Goal: Task Accomplishment & Management: Manage account settings

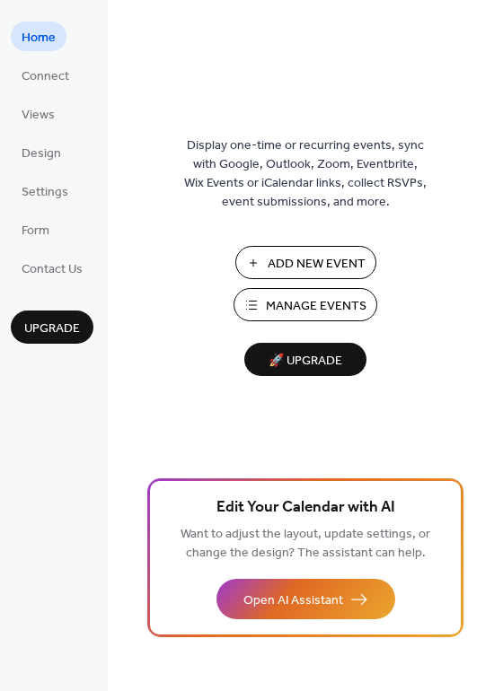
click at [297, 255] on span "Add New Event" at bounding box center [317, 264] width 98 height 19
click at [242, 248] on button "Add New Event" at bounding box center [305, 262] width 141 height 33
click at [338, 255] on span "Add New Event" at bounding box center [317, 264] width 98 height 19
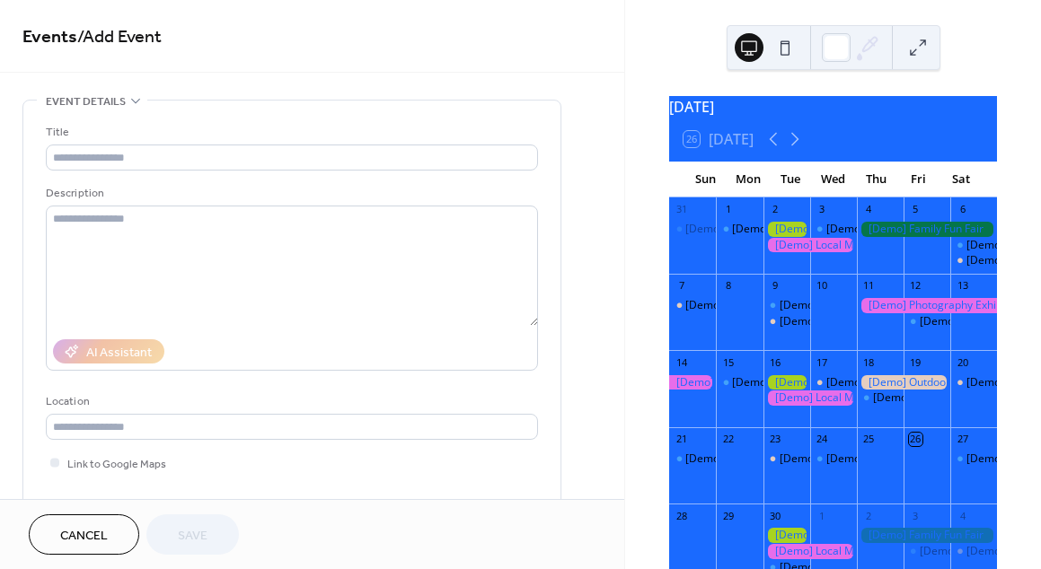
click at [785, 237] on div at bounding box center [786, 229] width 47 height 15
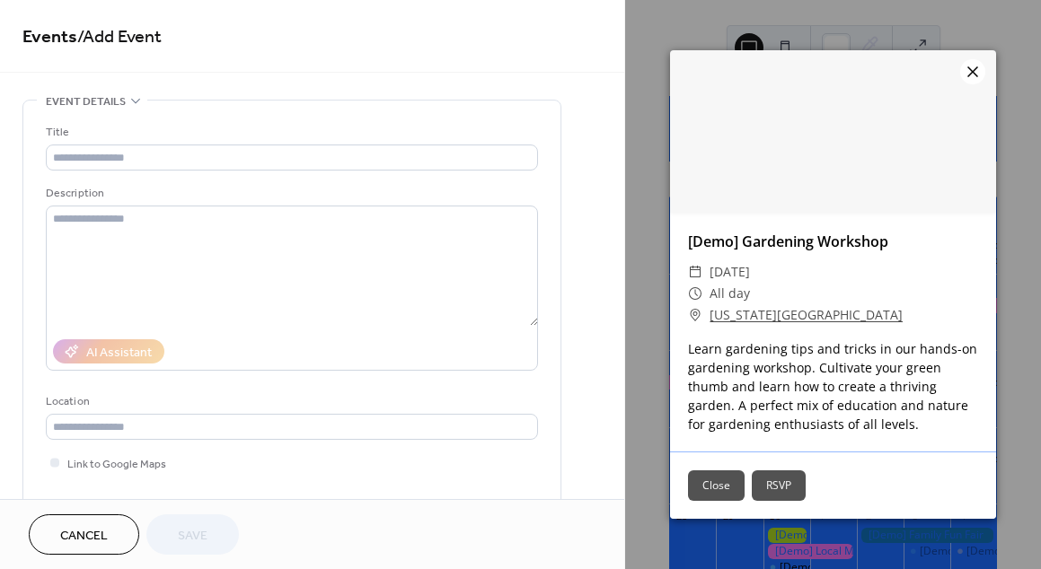
click at [965, 73] on icon at bounding box center [973, 72] width 22 height 22
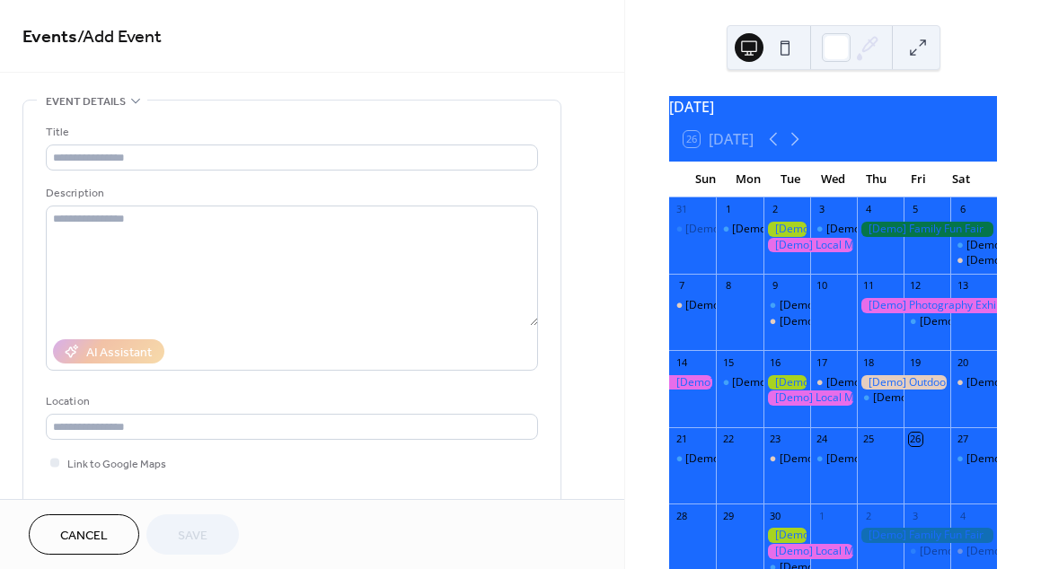
click at [398, 198] on div "Description" at bounding box center [290, 193] width 488 height 19
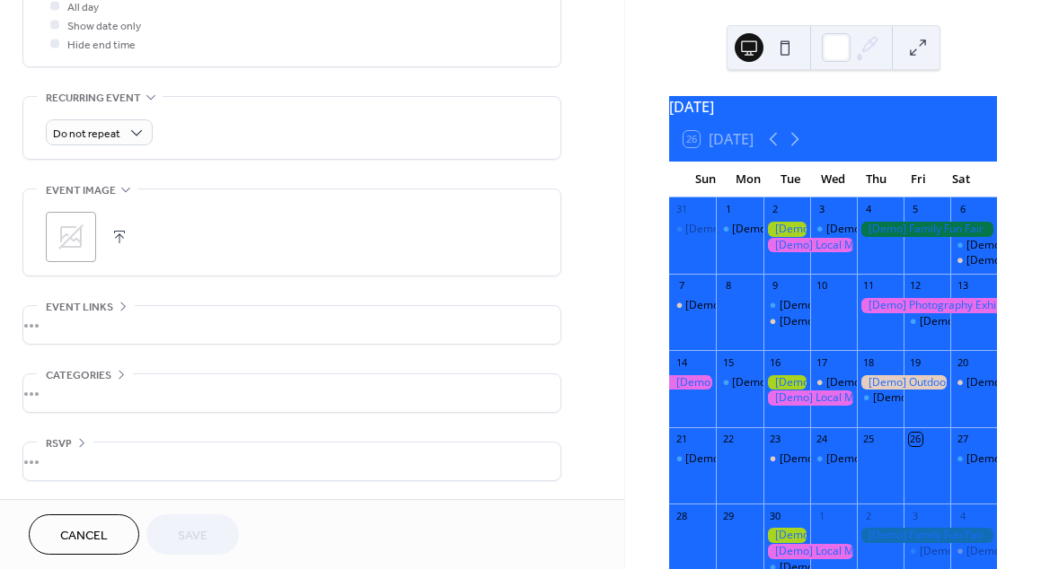
scroll to position [705, 0]
click at [120, 127] on div "Do not repeat" at bounding box center [99, 132] width 107 height 26
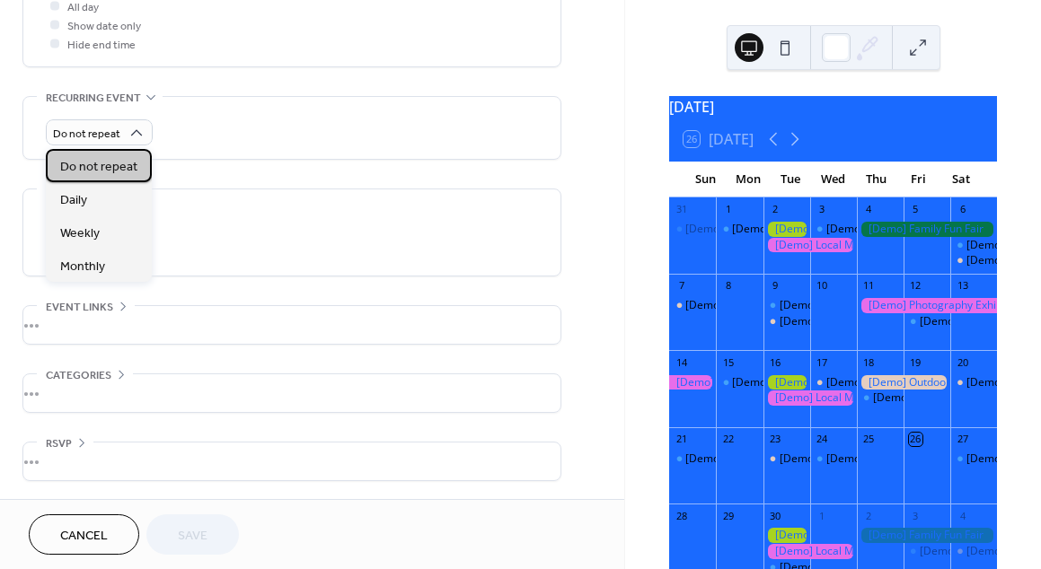
click at [104, 164] on span "Do not repeat" at bounding box center [98, 167] width 77 height 19
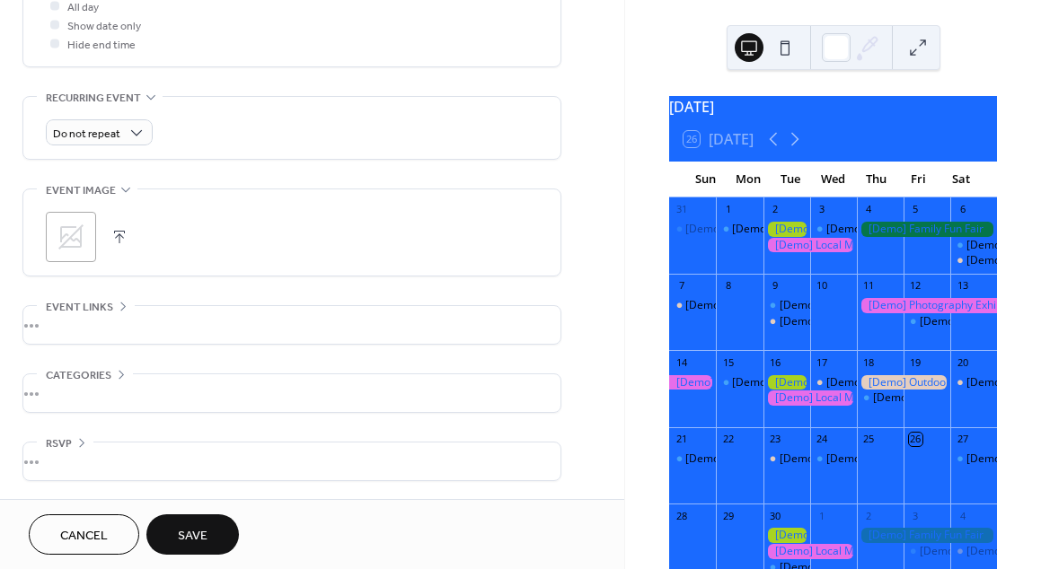
click at [186, 531] on span "Save" at bounding box center [193, 536] width 30 height 19
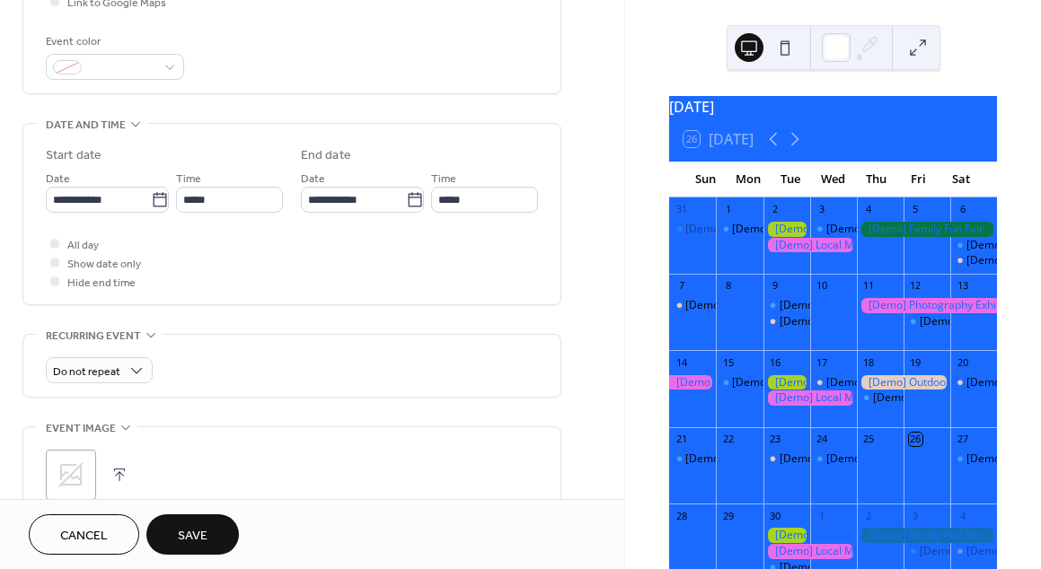
scroll to position [447, 0]
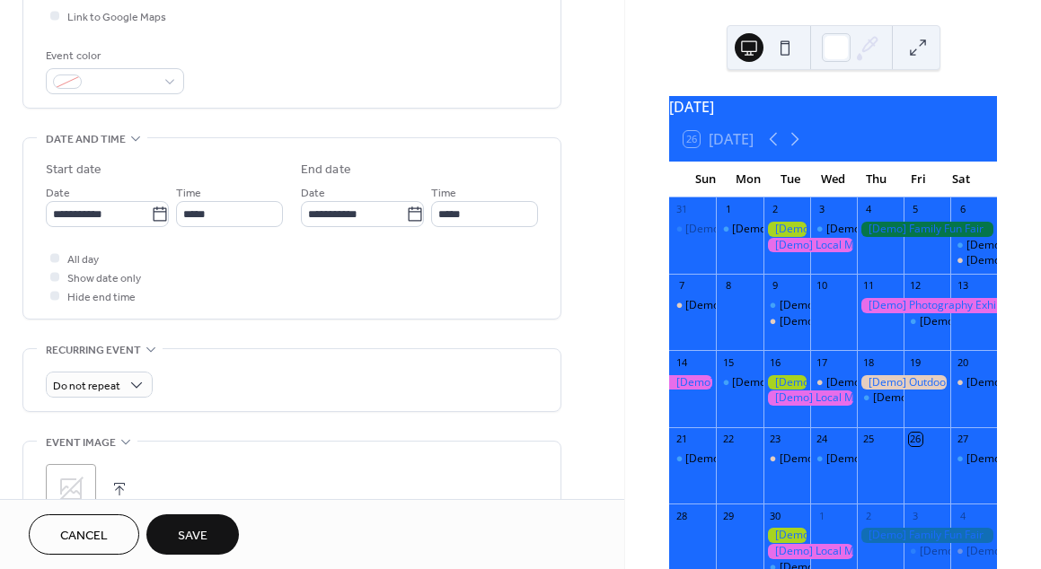
type input "******"
click at [198, 534] on span "Save" at bounding box center [193, 536] width 30 height 19
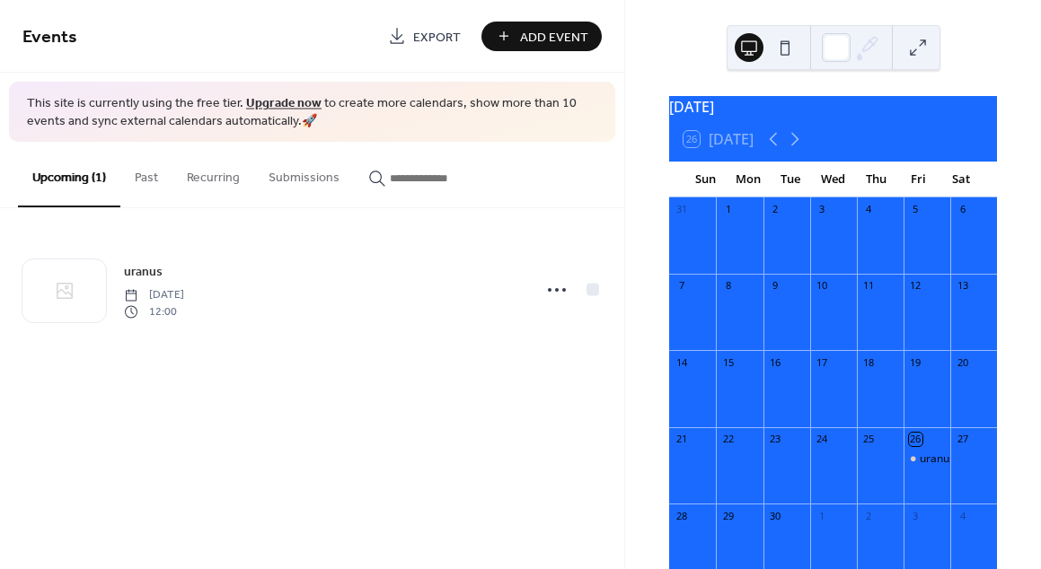
click at [784, 38] on button at bounding box center [784, 47] width 29 height 29
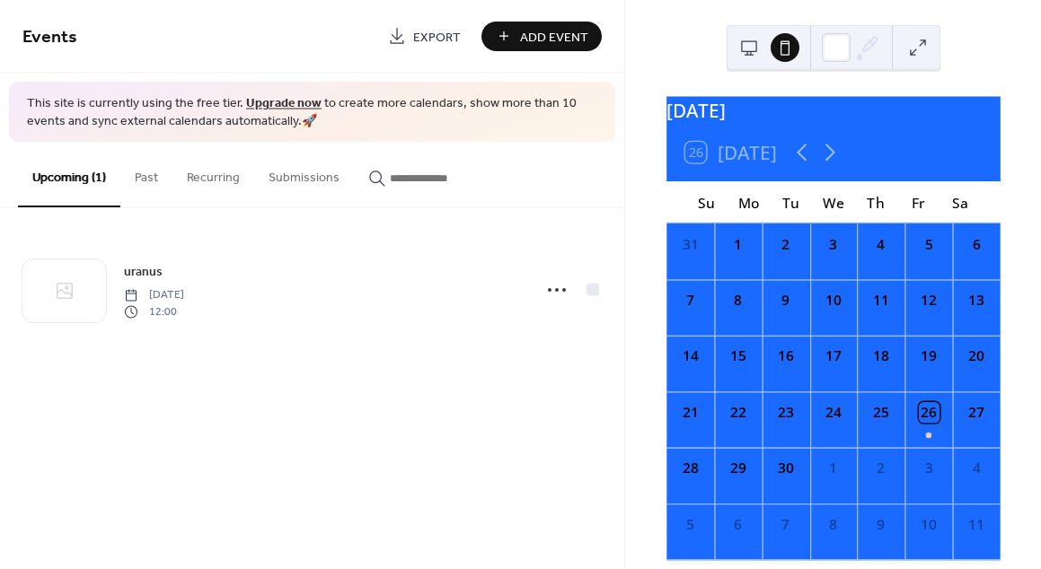
click at [751, 46] on button at bounding box center [748, 47] width 29 height 29
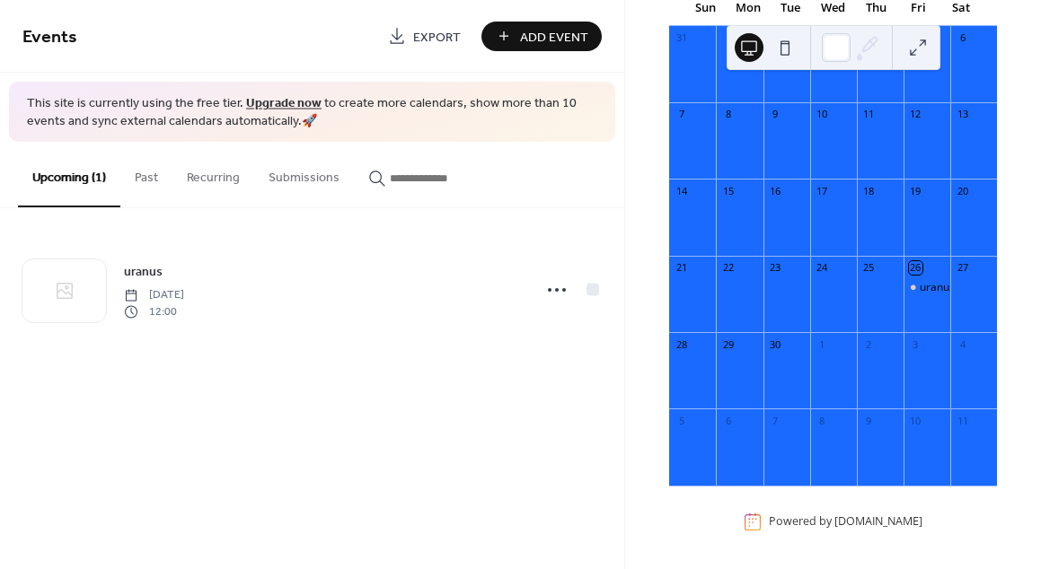
scroll to position [181, 0]
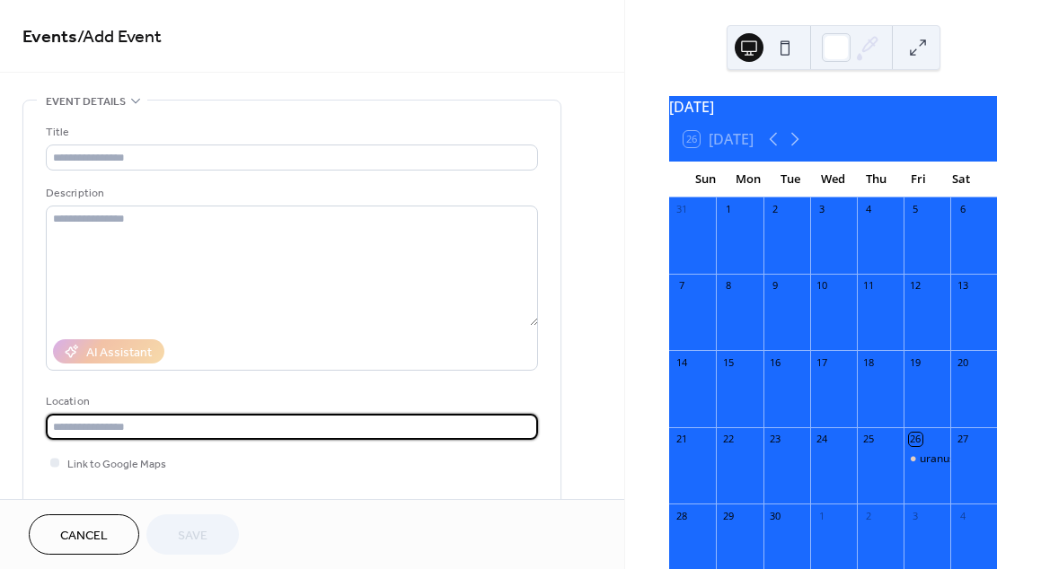
click at [204, 423] on input "text" at bounding box center [292, 427] width 492 height 26
type input "****"
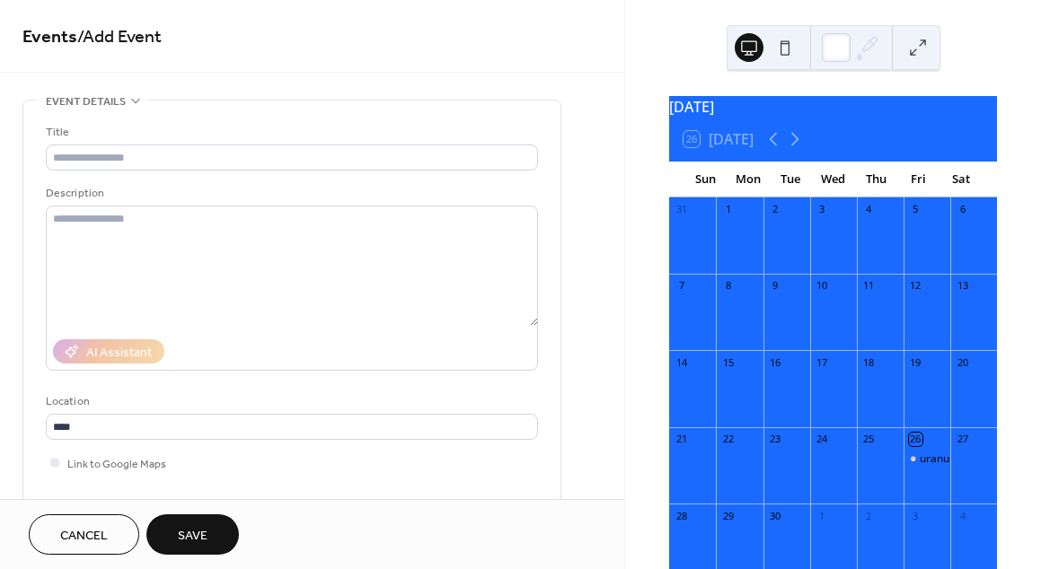
click at [184, 533] on span "Save" at bounding box center [193, 536] width 30 height 19
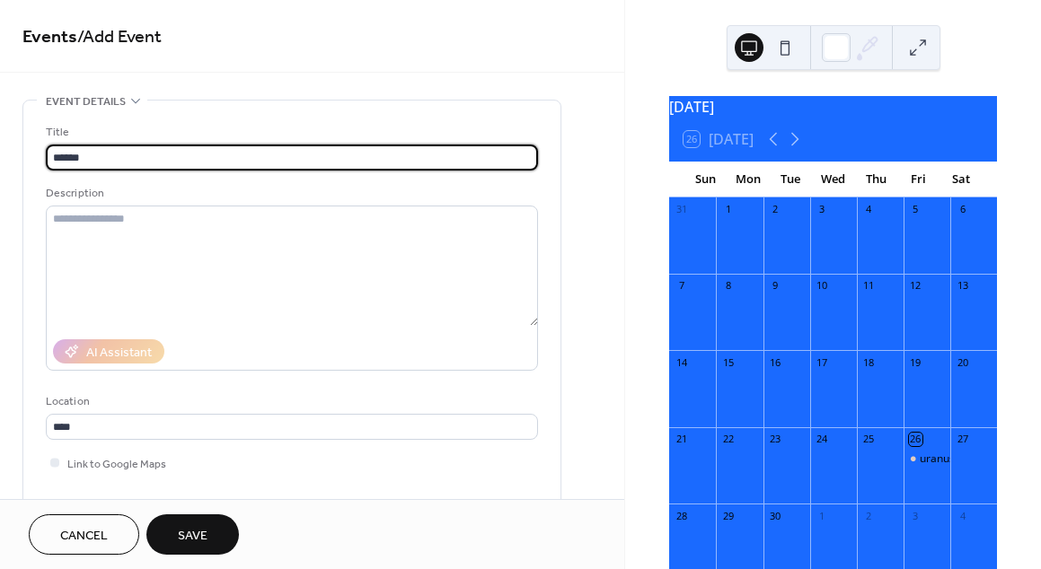
type input "******"
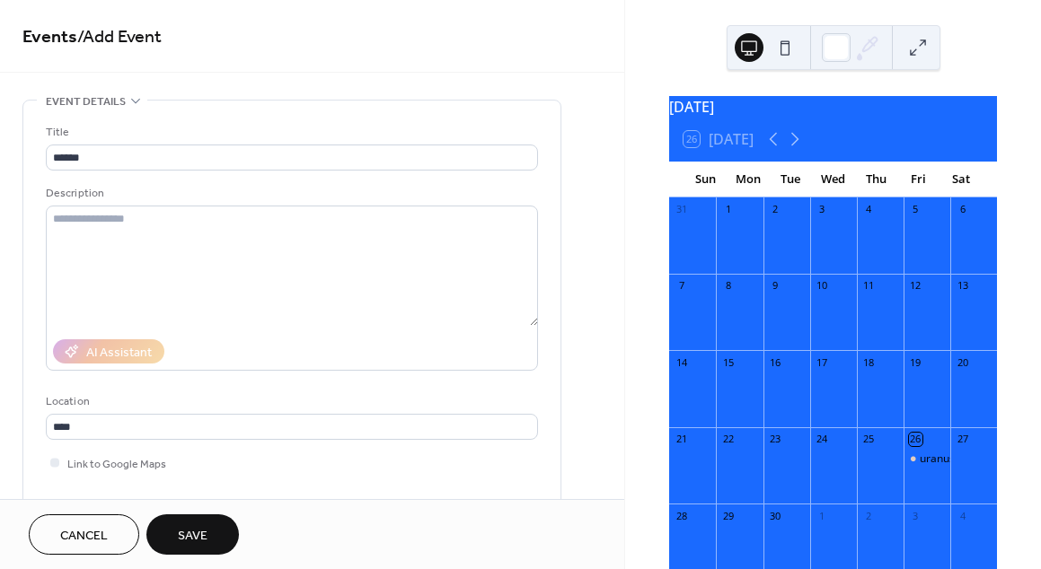
click at [199, 529] on span "Save" at bounding box center [193, 536] width 30 height 19
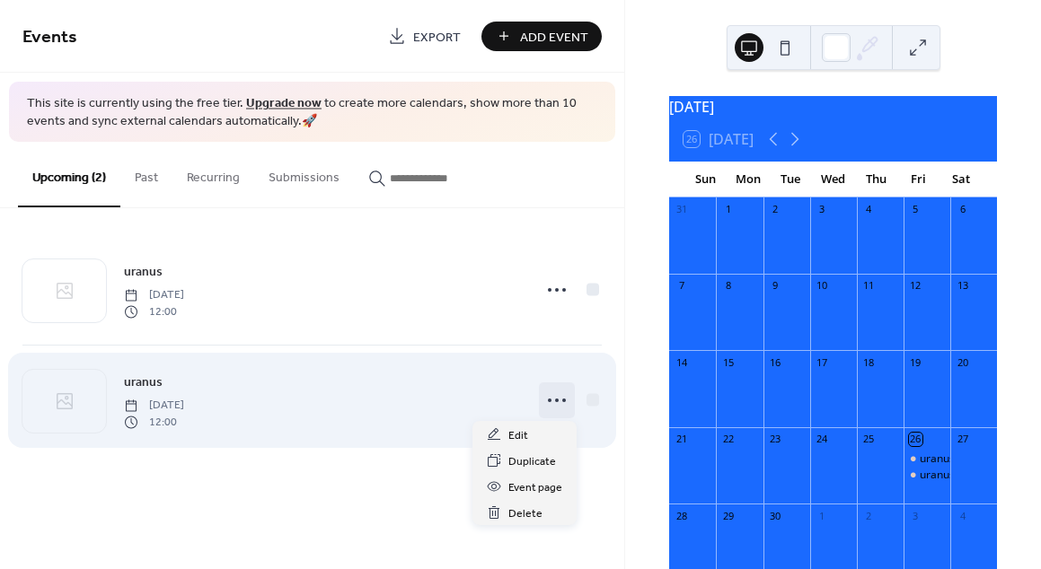
click at [554, 405] on icon at bounding box center [556, 400] width 29 height 29
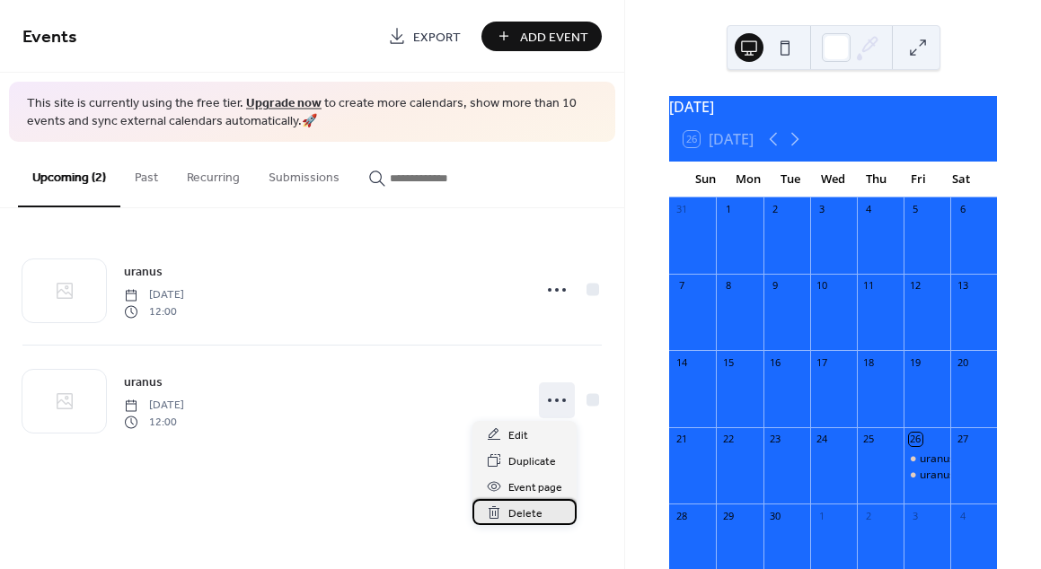
click at [528, 514] on span "Delete" at bounding box center [525, 514] width 34 height 19
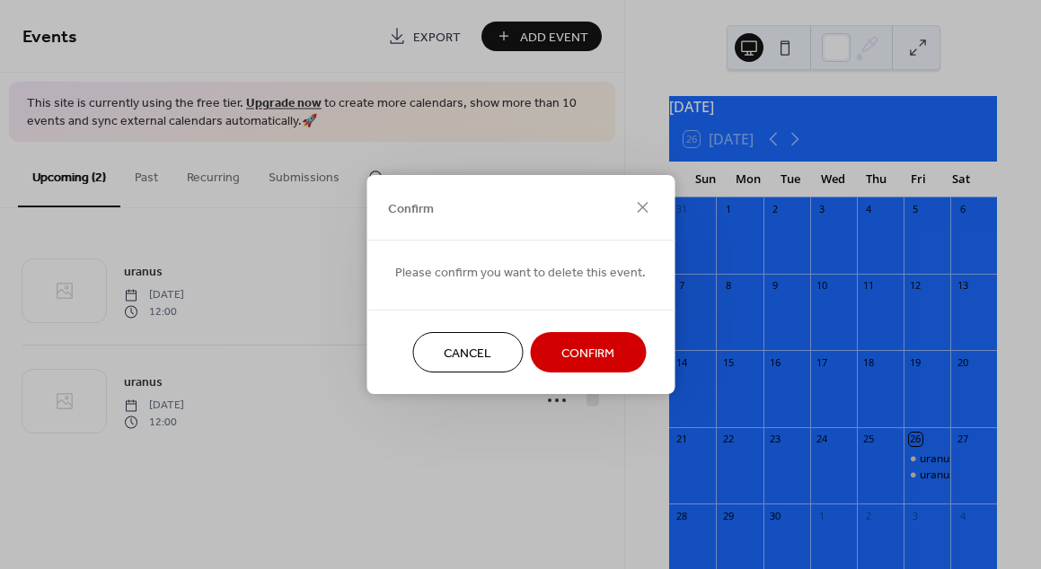
click at [562, 356] on span "Confirm" at bounding box center [587, 354] width 53 height 19
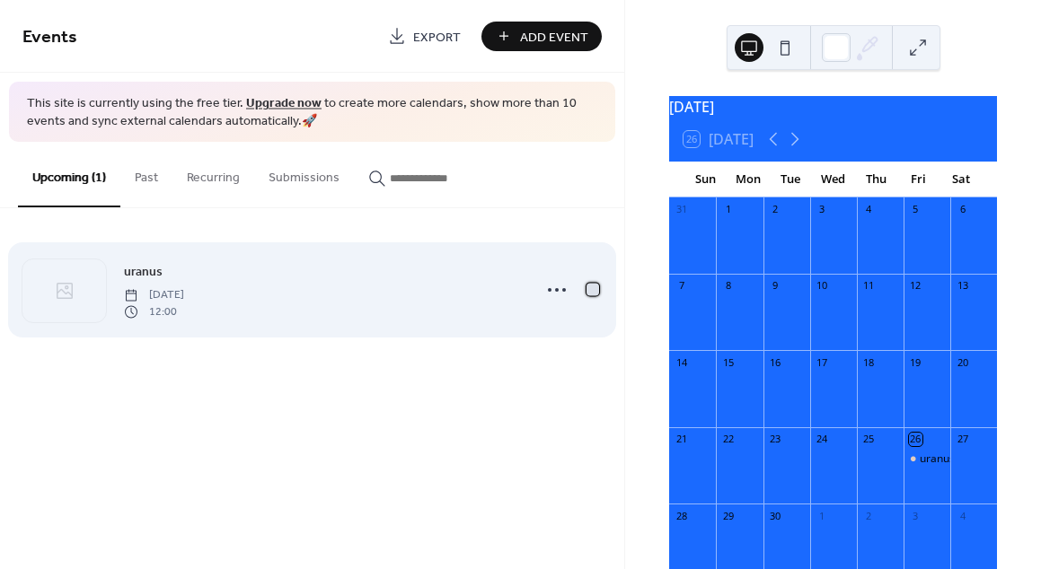
click at [587, 293] on div at bounding box center [592, 290] width 13 height 13
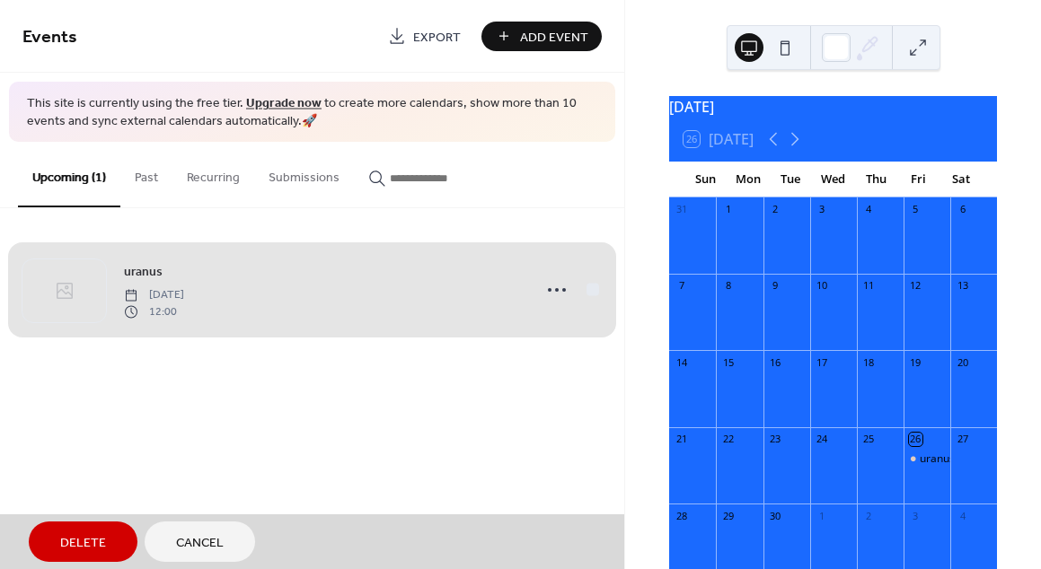
click at [265, 158] on button "Submissions" at bounding box center [304, 174] width 100 height 64
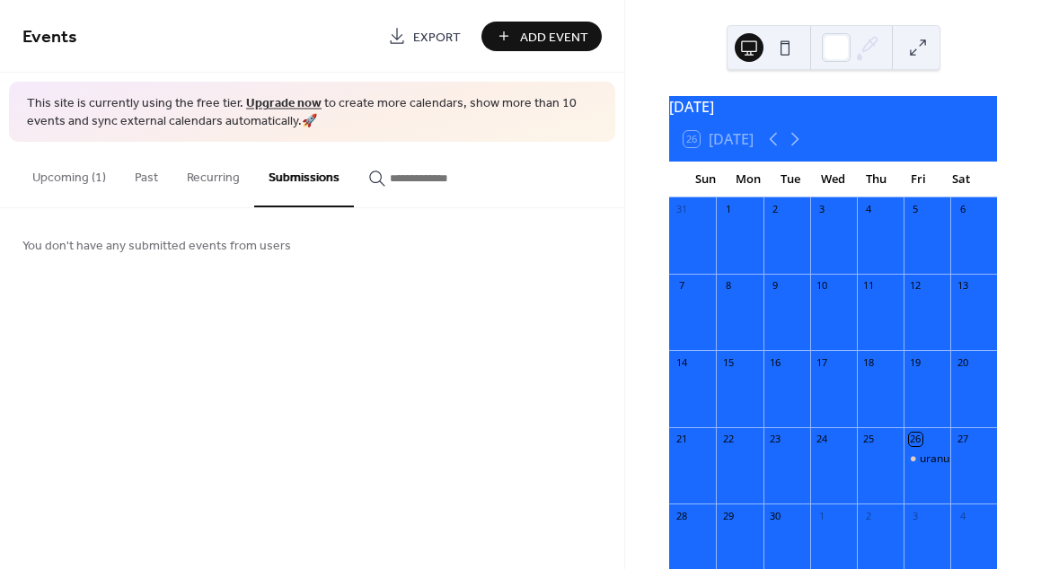
click at [543, 40] on span "Add Event" at bounding box center [554, 37] width 68 height 19
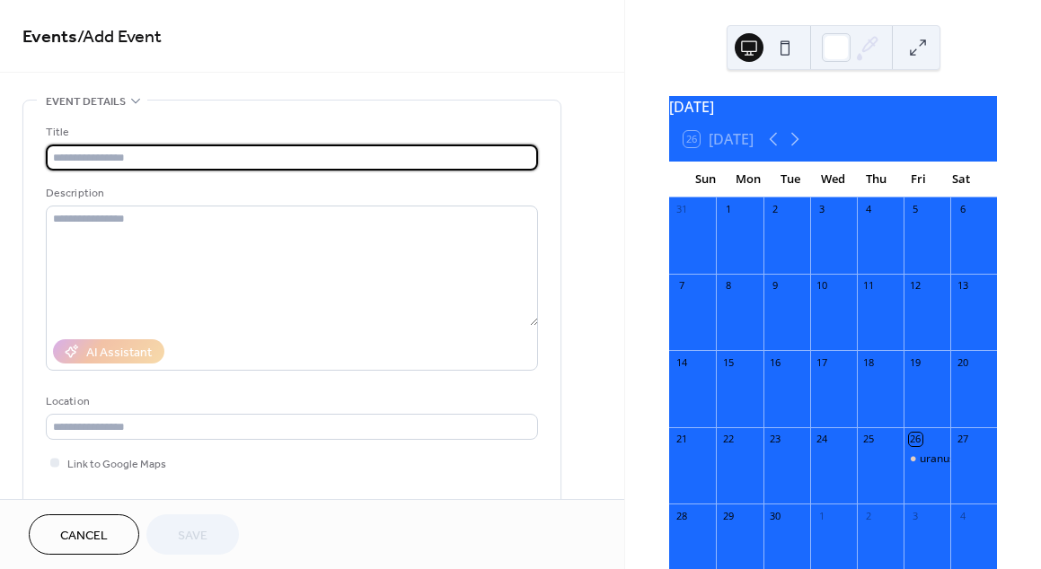
click at [69, 542] on span "Cancel" at bounding box center [84, 536] width 48 height 19
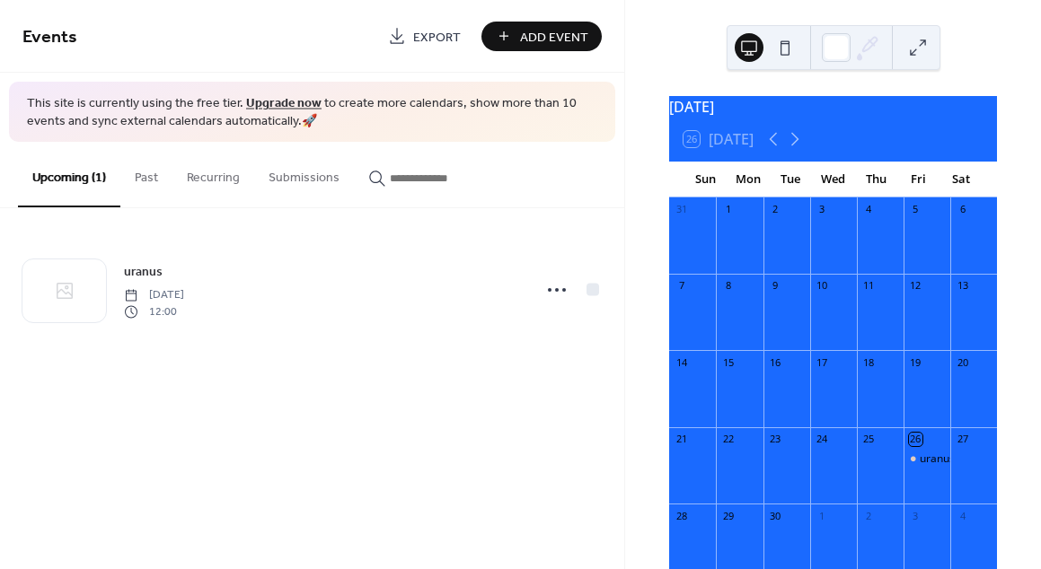
click at [903, 48] on button at bounding box center [917, 47] width 29 height 29
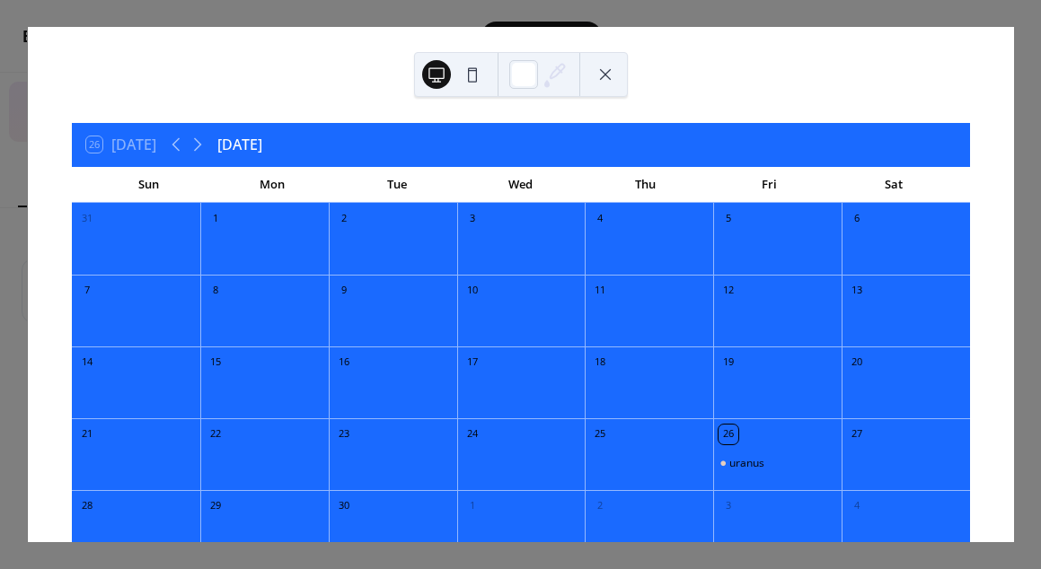
click at [736, 448] on div "uranus" at bounding box center [777, 465] width 128 height 37
click at [739, 461] on div "uranus" at bounding box center [746, 463] width 35 height 14
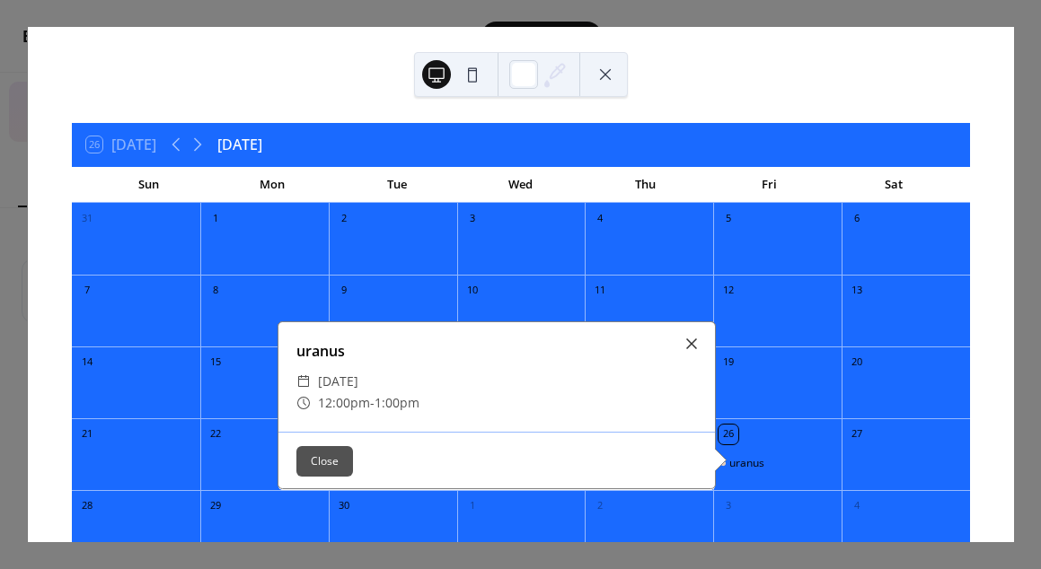
click at [311, 449] on button "Close" at bounding box center [324, 461] width 57 height 31
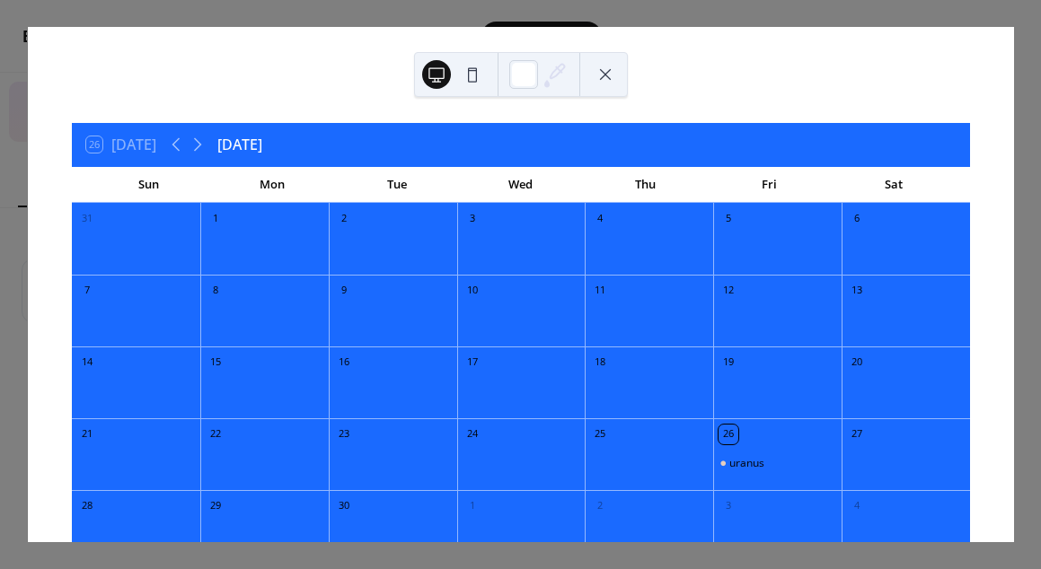
click at [596, 85] on button at bounding box center [605, 74] width 29 height 29
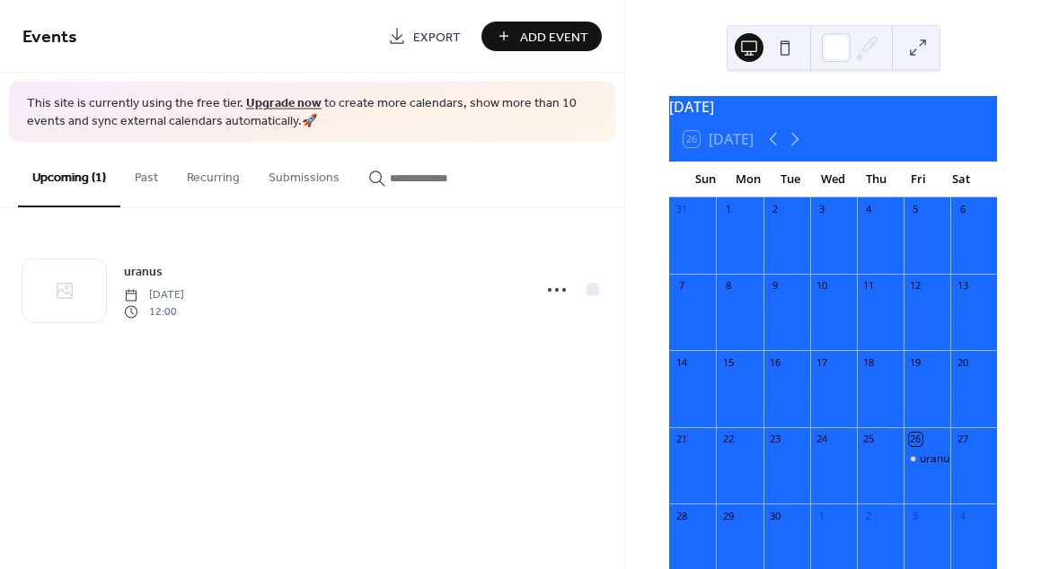
click at [447, 46] on span "Export" at bounding box center [437, 37] width 48 height 19
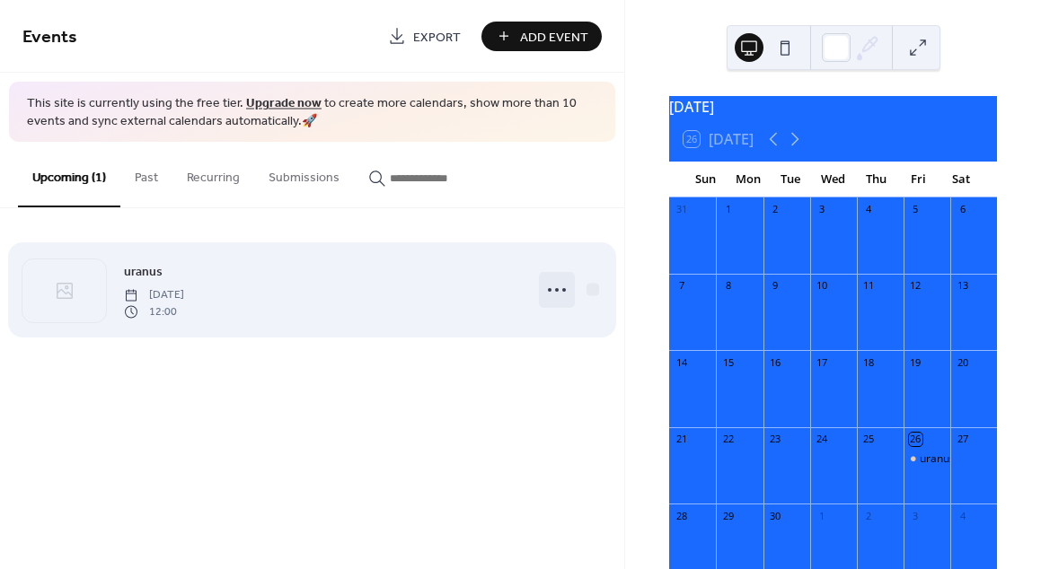
click at [558, 277] on icon at bounding box center [556, 290] width 29 height 29
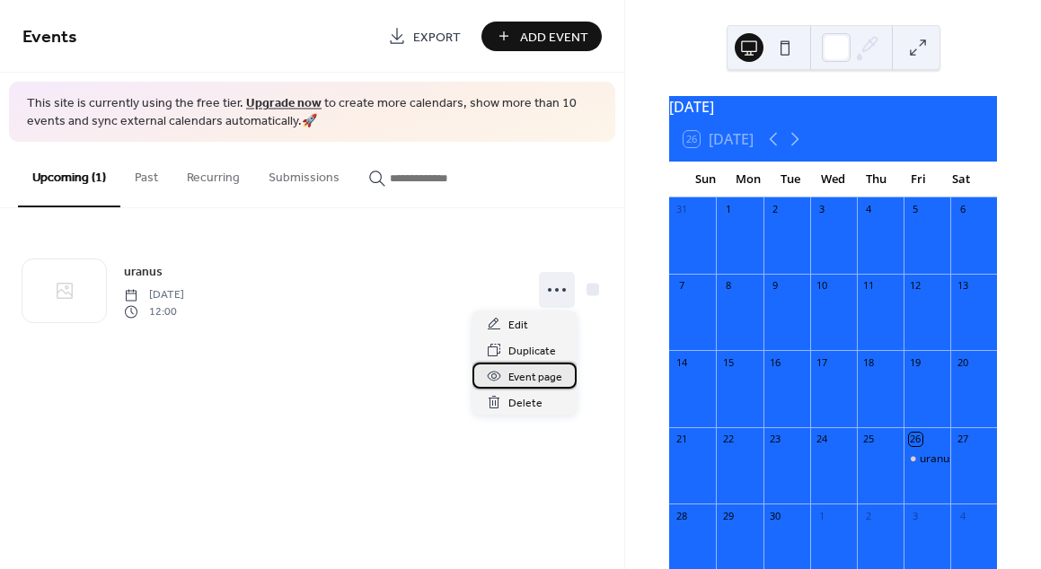
click at [531, 376] on span "Event page" at bounding box center [535, 377] width 54 height 19
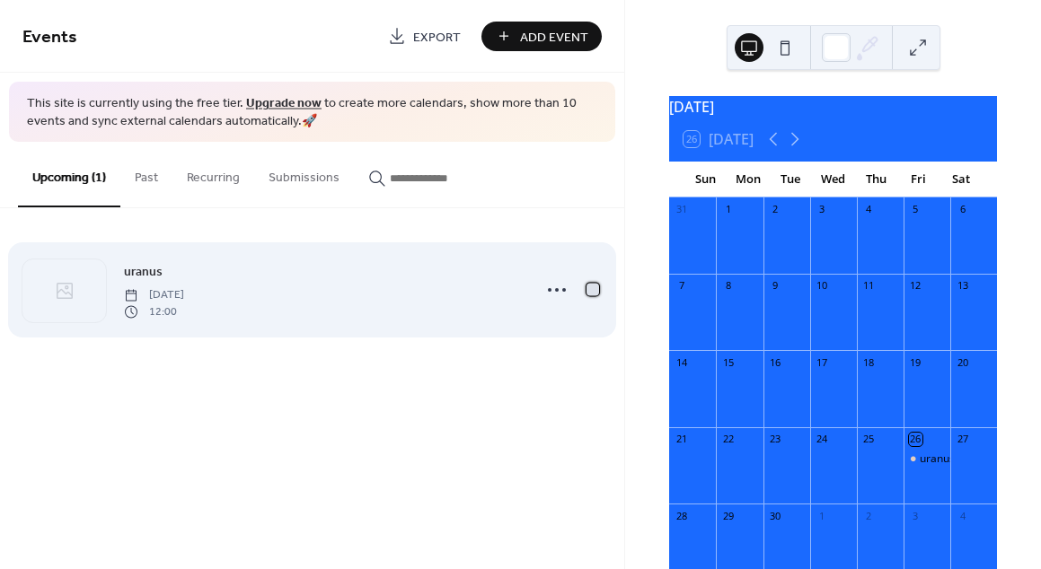
click at [598, 281] on div at bounding box center [593, 290] width 18 height 18
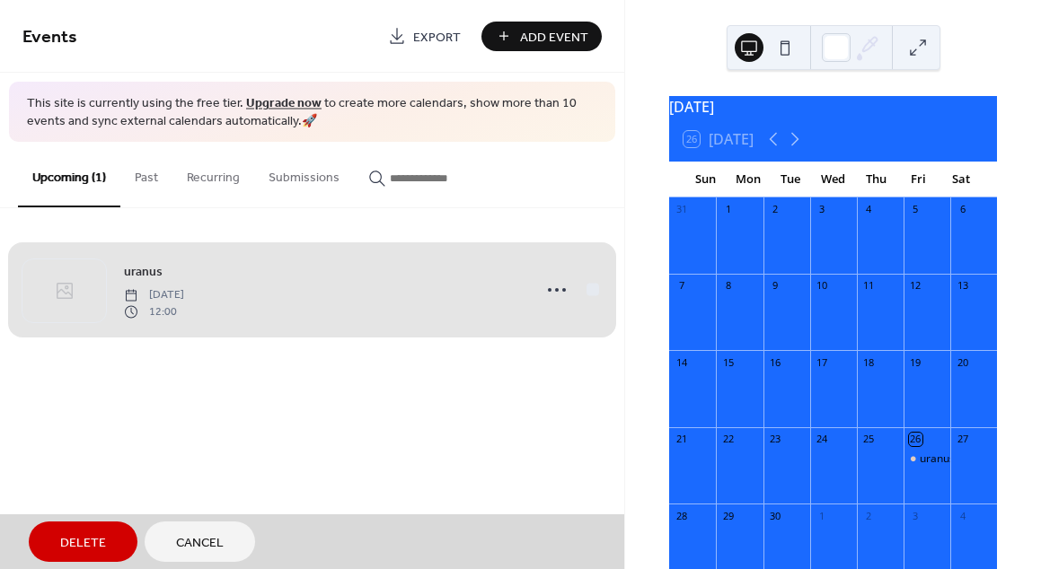
click at [550, 280] on span "uranus [DATE] 12:00" at bounding box center [311, 290] width 579 height 110
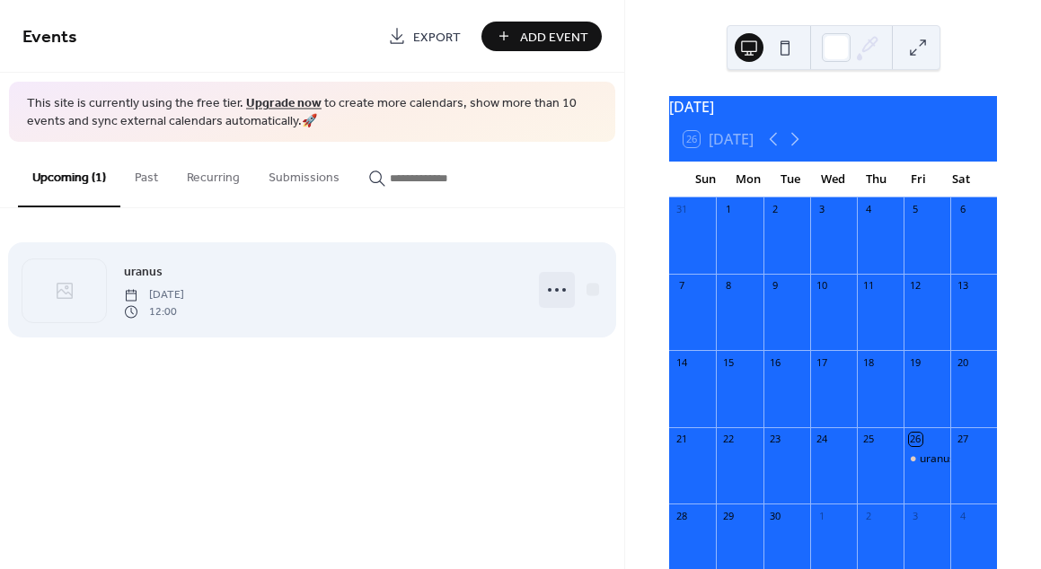
click at [561, 293] on icon at bounding box center [556, 290] width 29 height 29
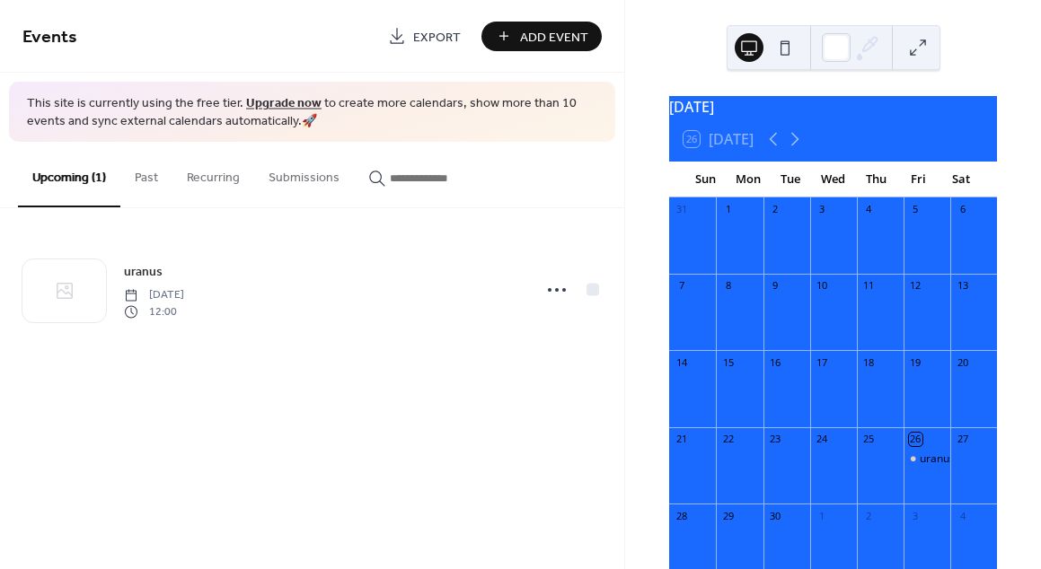
click at [914, 48] on button at bounding box center [917, 47] width 29 height 29
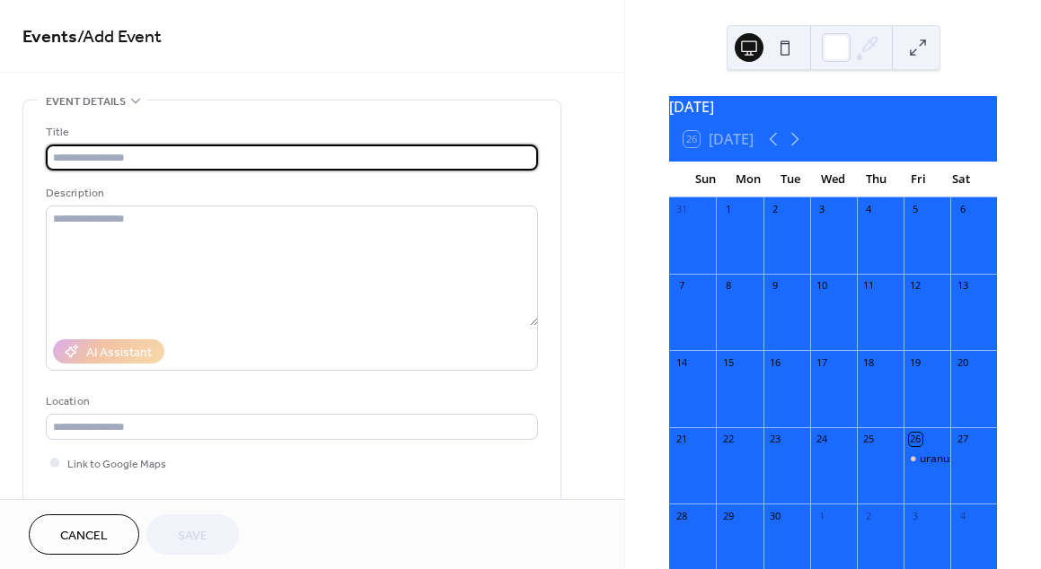
click at [248, 161] on input "text" at bounding box center [292, 158] width 492 height 26
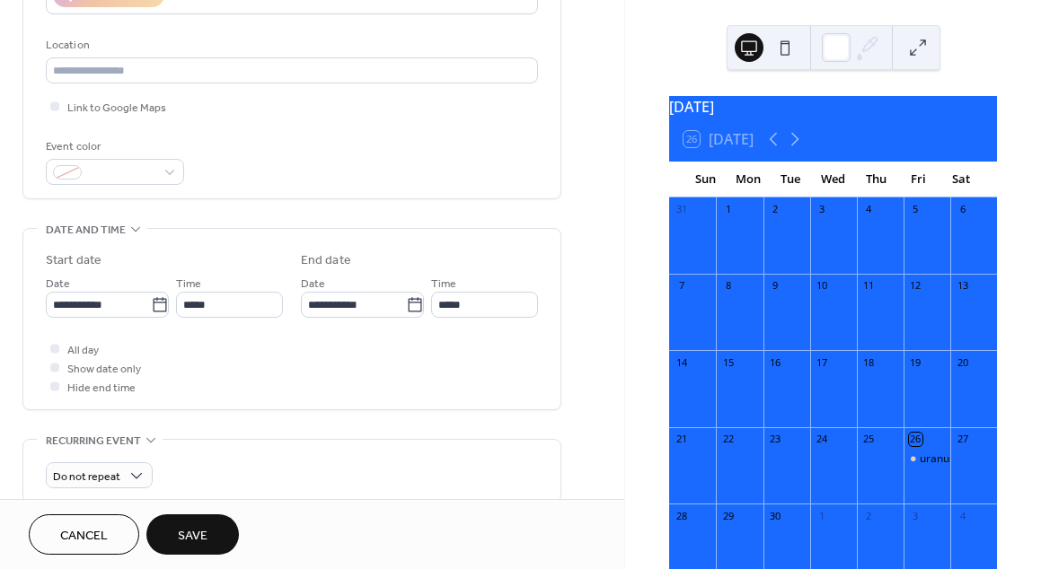
scroll to position [362, 0]
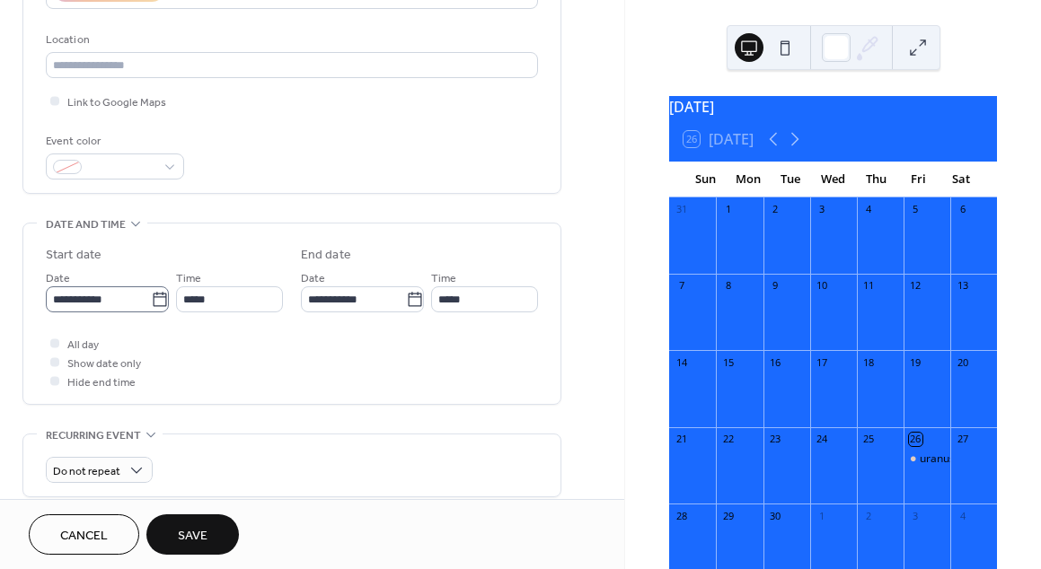
type input "***"
click at [122, 306] on input "**********" at bounding box center [98, 299] width 105 height 26
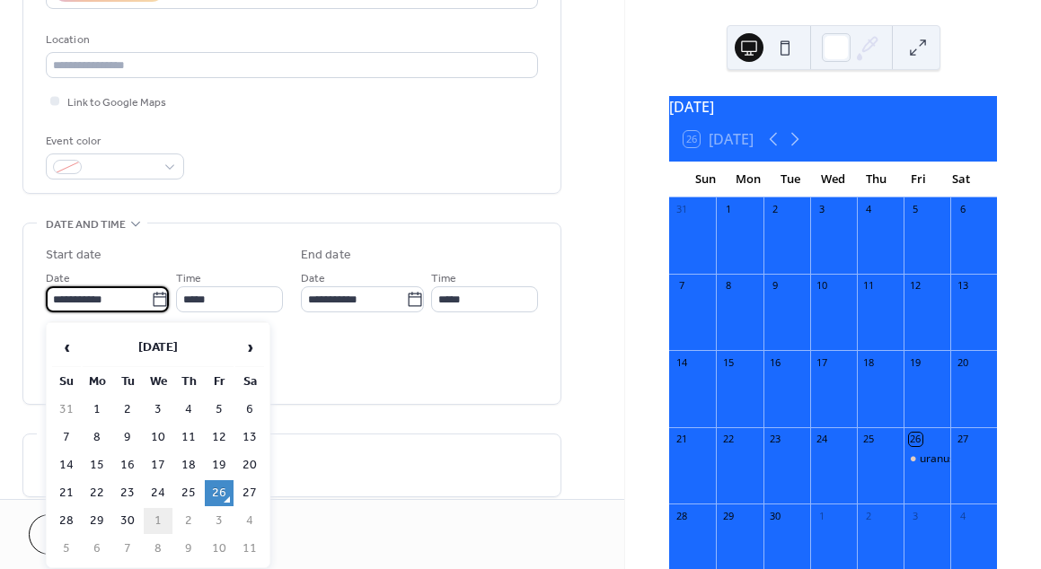
click at [158, 523] on td "1" at bounding box center [158, 521] width 29 height 26
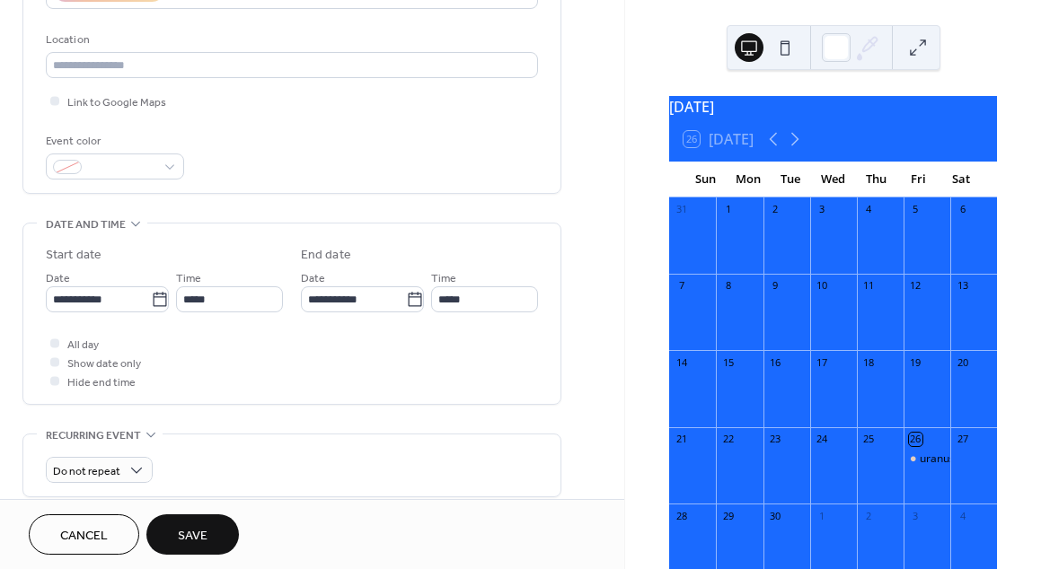
type input "**********"
click at [180, 522] on button "Save" at bounding box center [192, 534] width 92 height 40
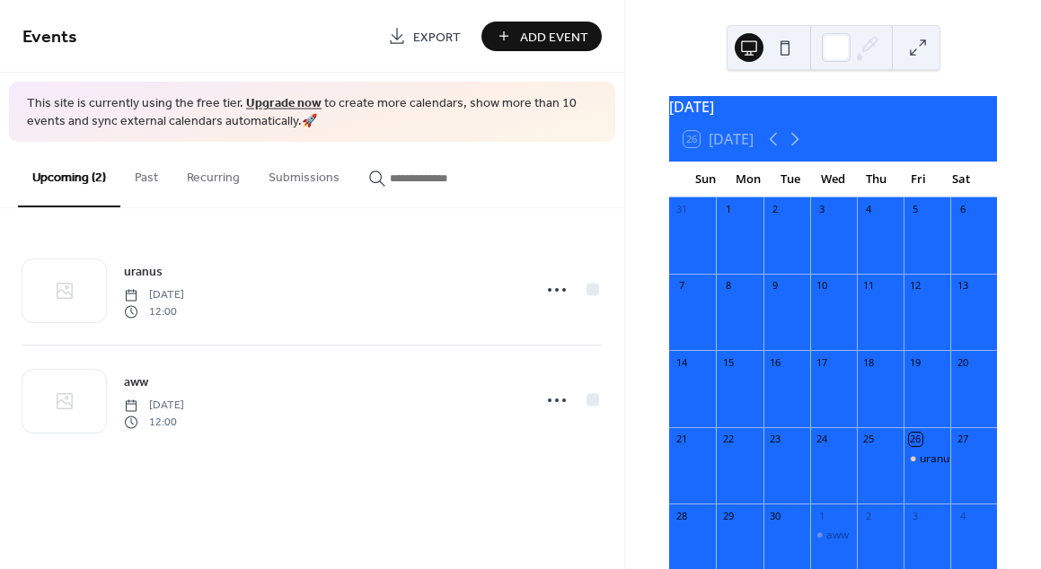
click at [980, 326] on div "31 1 2 3 4 5 6 7 8 9 10 11 12 13 14 15 16 17 18 19 20 21 22 23 24 25 26 uranus …" at bounding box center [833, 434] width 328 height 473
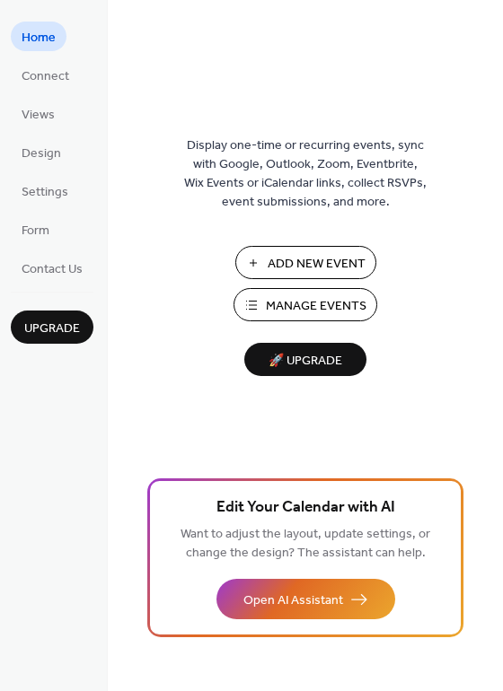
click at [270, 308] on span "Manage Events" at bounding box center [316, 306] width 101 height 19
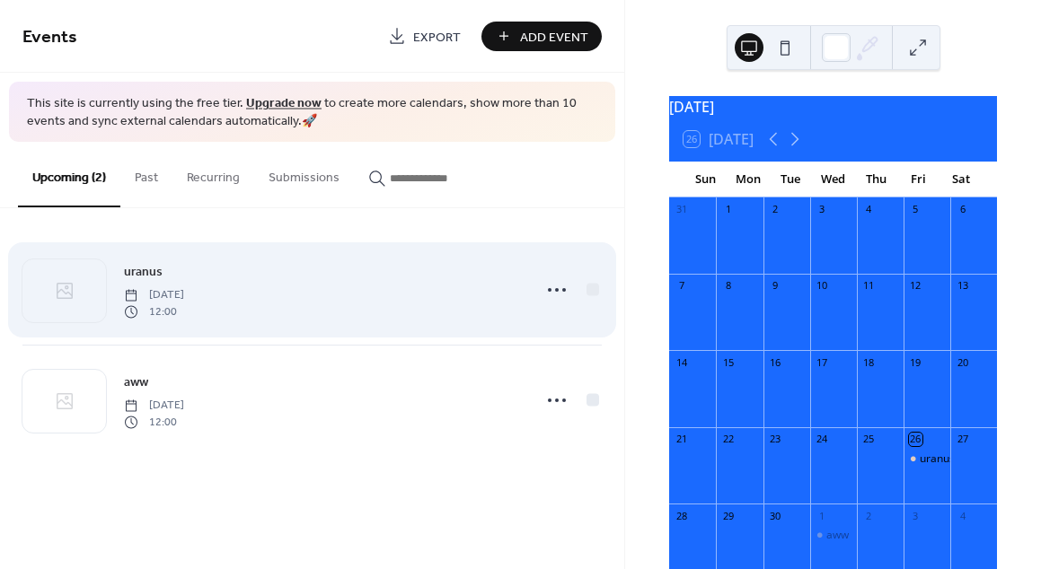
click at [502, 300] on div "uranus [DATE] 12:00" at bounding box center [322, 289] width 397 height 57
click at [495, 301] on div "uranus [DATE] 12:00" at bounding box center [322, 289] width 397 height 57
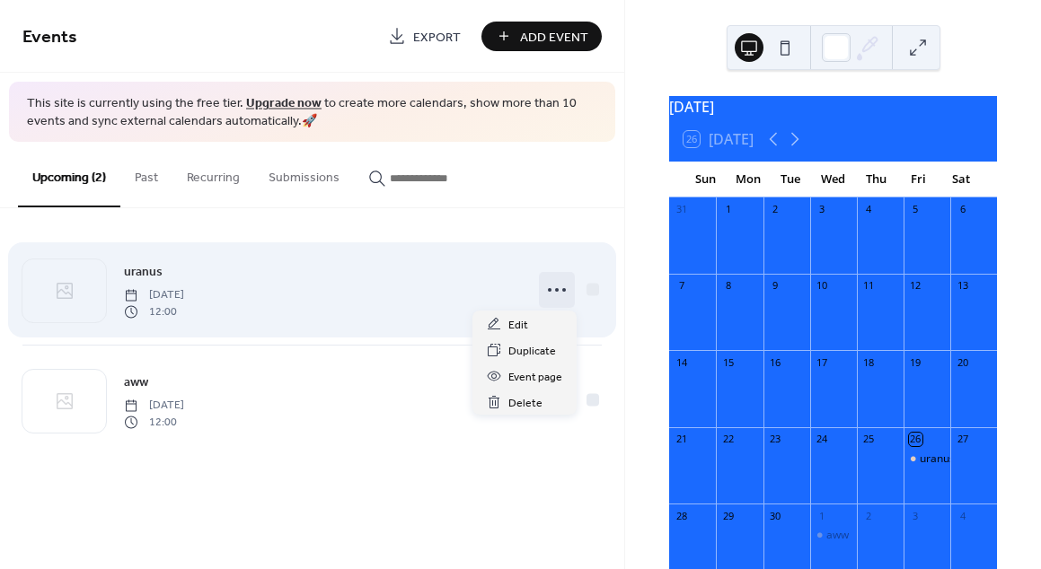
click at [572, 292] on div at bounding box center [557, 290] width 36 height 36
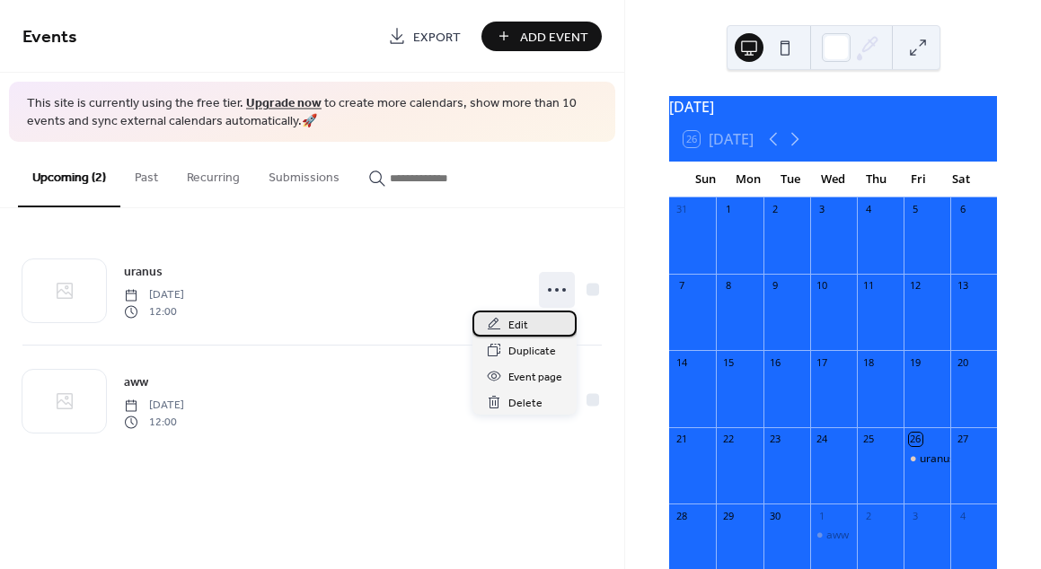
click at [537, 320] on div "Edit" at bounding box center [524, 324] width 104 height 26
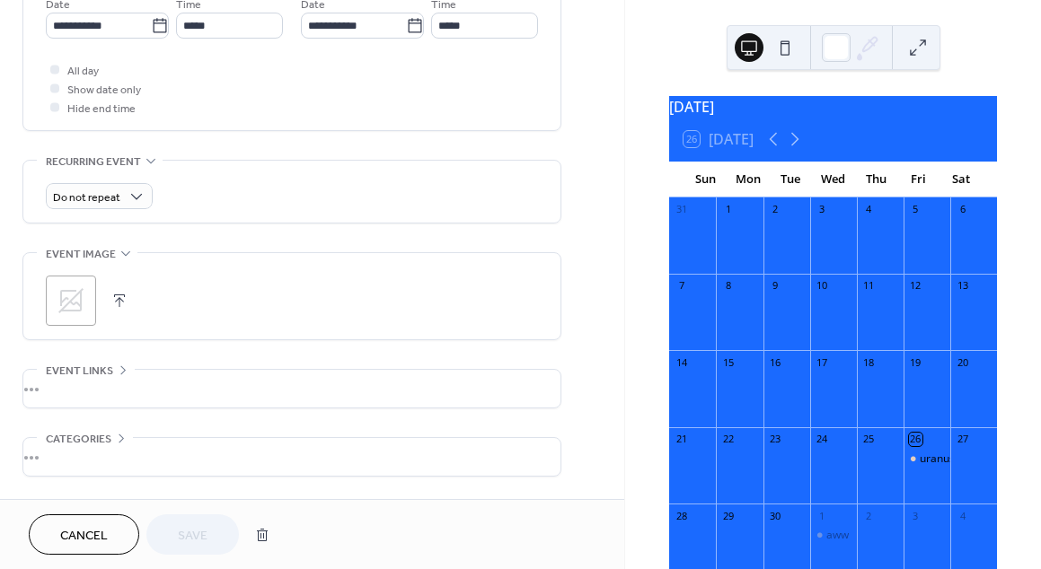
scroll to position [638, 0]
click at [67, 285] on div ";" at bounding box center [71, 298] width 50 height 50
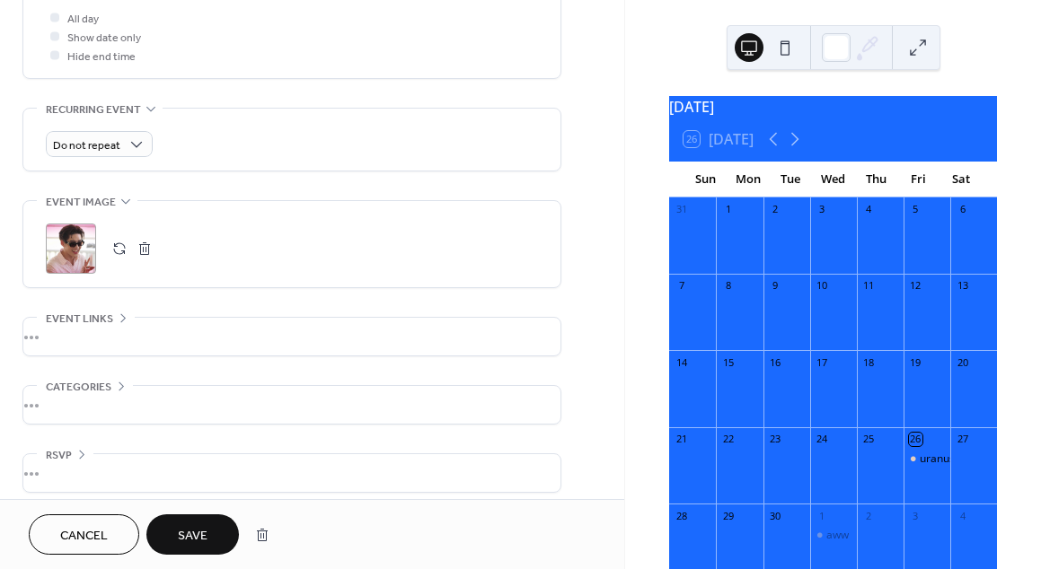
scroll to position [705, 0]
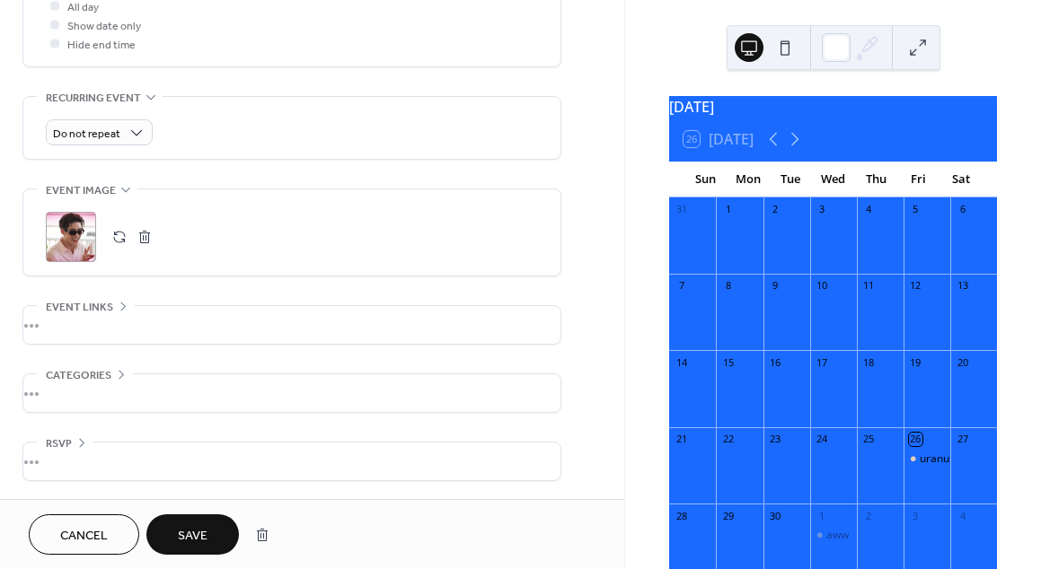
click at [85, 379] on div "•••" at bounding box center [291, 393] width 537 height 38
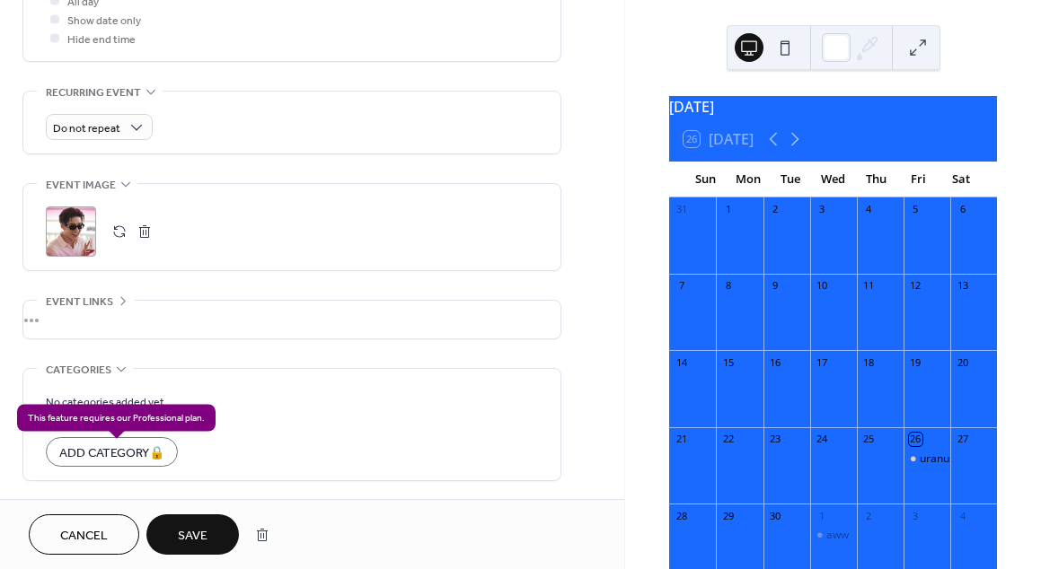
click at [124, 461] on div "Add Category 🔒" at bounding box center [112, 452] width 132 height 30
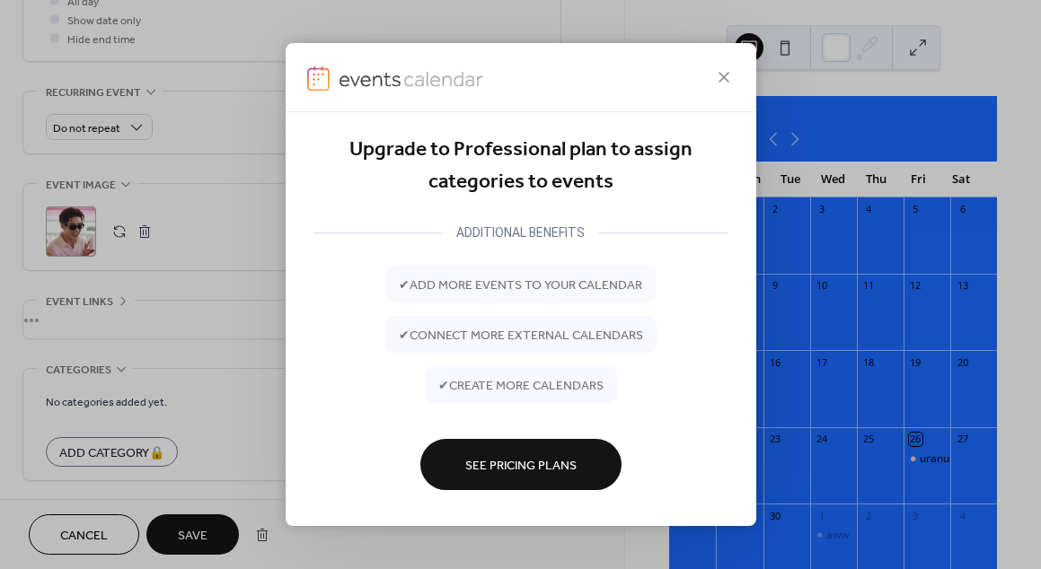
click at [131, 406] on div "Upgrade to Professional plan to assign categories to events ADDITIONAL BENEFITS…" at bounding box center [520, 284] width 1041 height 569
click at [503, 456] on span "See Pricing Plans" at bounding box center [520, 465] width 111 height 19
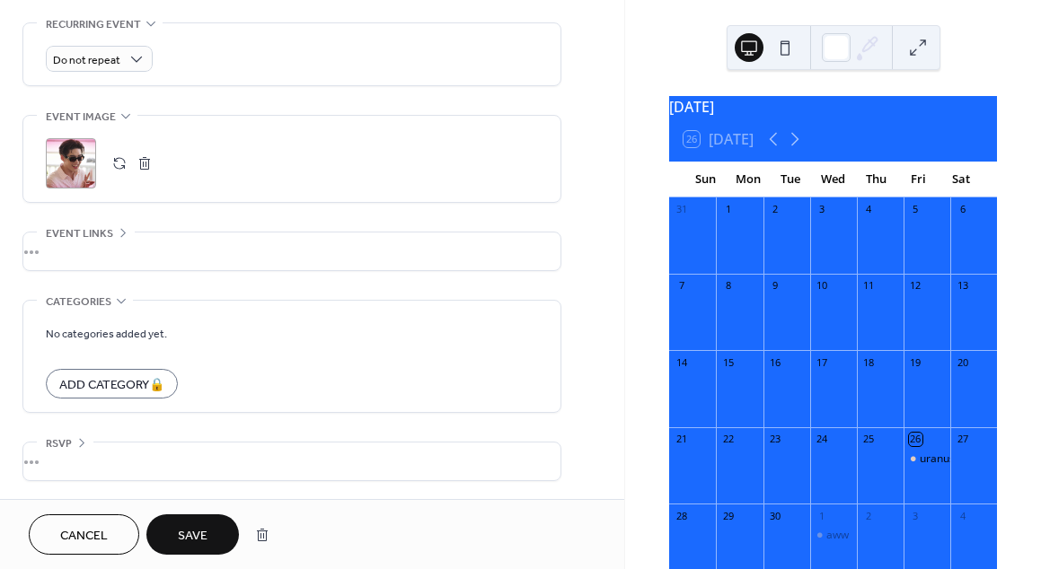
scroll to position [778, 0]
click at [108, 233] on div "•••" at bounding box center [291, 252] width 537 height 38
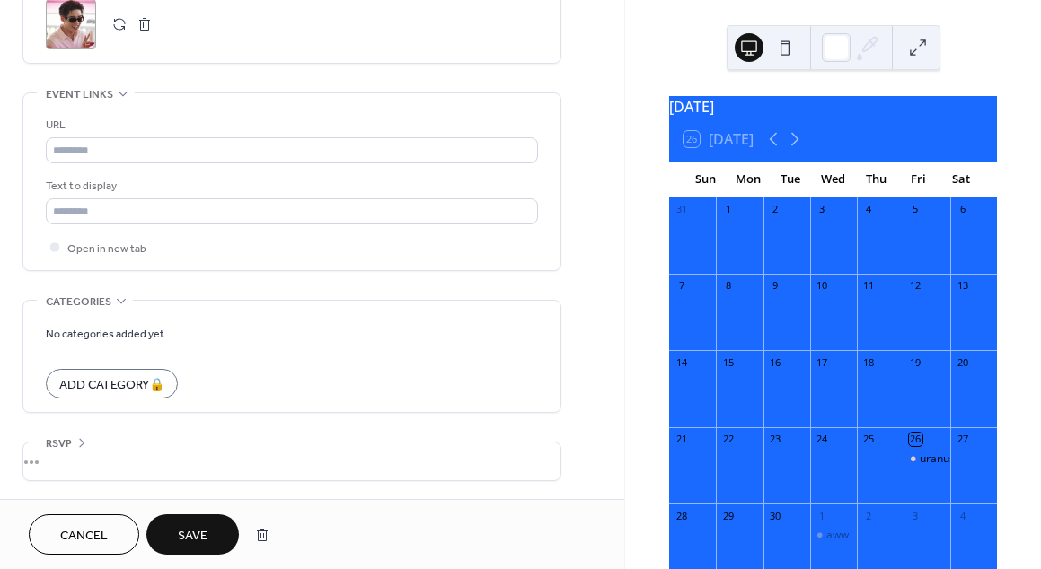
scroll to position [921, 0]
click at [172, 529] on button "Save" at bounding box center [192, 534] width 92 height 40
